Goal: Transaction & Acquisition: Purchase product/service

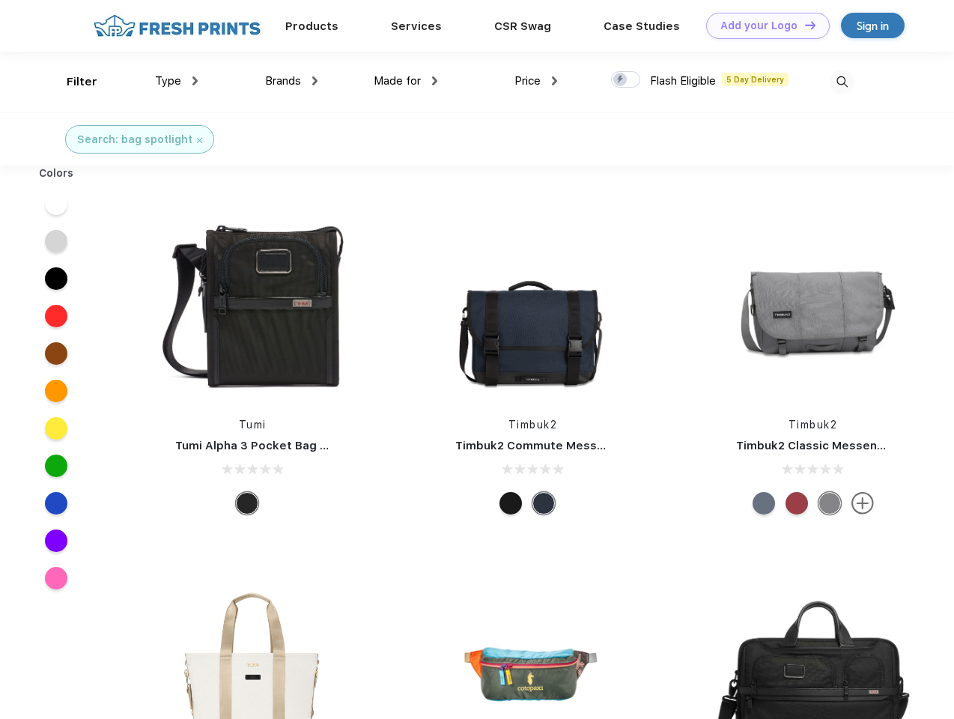
scroll to position [1, 0]
click at [762, 25] on link "Add your Logo Design Tool" at bounding box center [768, 26] width 124 height 26
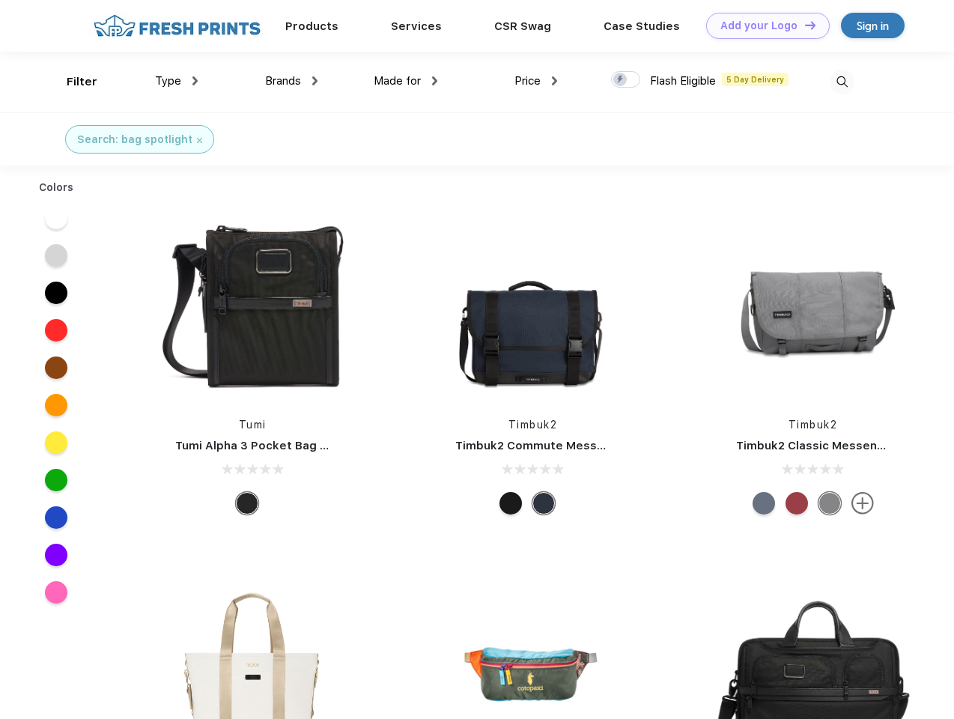
click at [0, 0] on div "Design Tool" at bounding box center [0, 0] width 0 height 0
click at [803, 25] on link "Add your Logo Design Tool" at bounding box center [768, 26] width 124 height 26
click at [72, 82] on div "Filter" at bounding box center [82, 81] width 31 height 17
click at [177, 81] on span "Type" at bounding box center [168, 80] width 26 height 13
click at [291, 81] on span "Brands" at bounding box center [283, 80] width 36 height 13
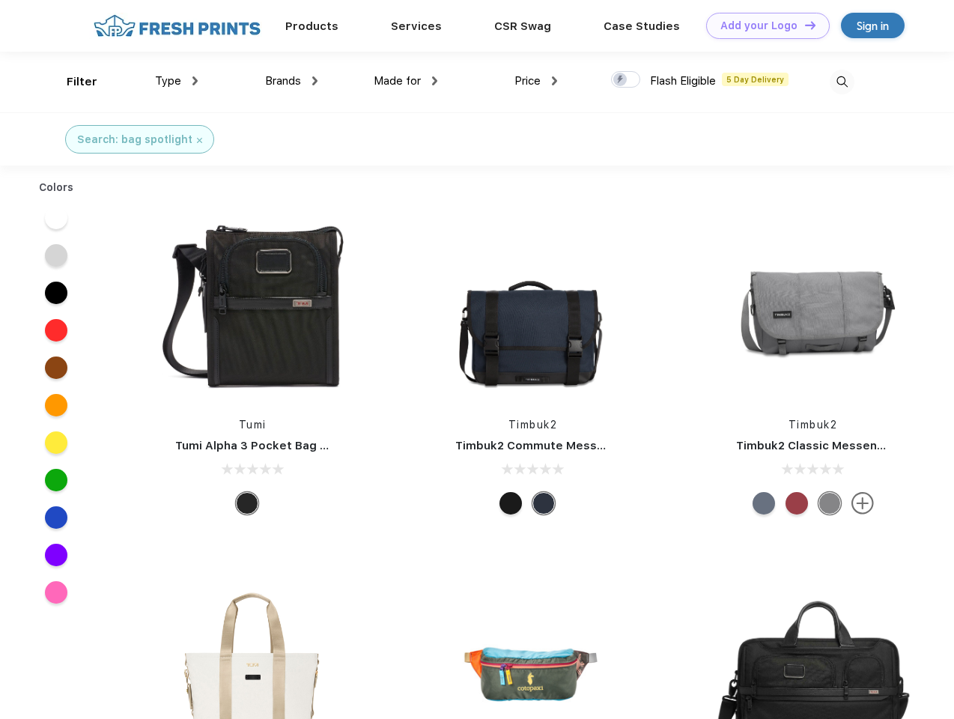
click at [406, 81] on span "Made for" at bounding box center [397, 80] width 47 height 13
click at [536, 81] on span "Price" at bounding box center [527, 80] width 26 height 13
click at [626, 80] on div at bounding box center [625, 79] width 29 height 16
click at [621, 80] on input "checkbox" at bounding box center [616, 75] width 10 height 10
click at [841, 82] on img at bounding box center [841, 82] width 25 height 25
